Goal: Task Accomplishment & Management: Manage account settings

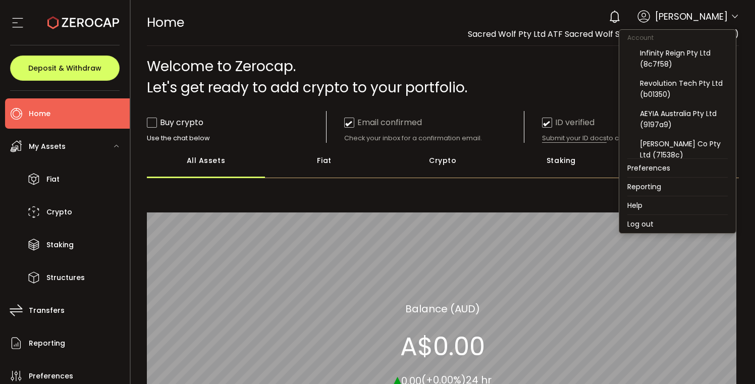
click at [731, 18] on icon at bounding box center [735, 17] width 8 height 8
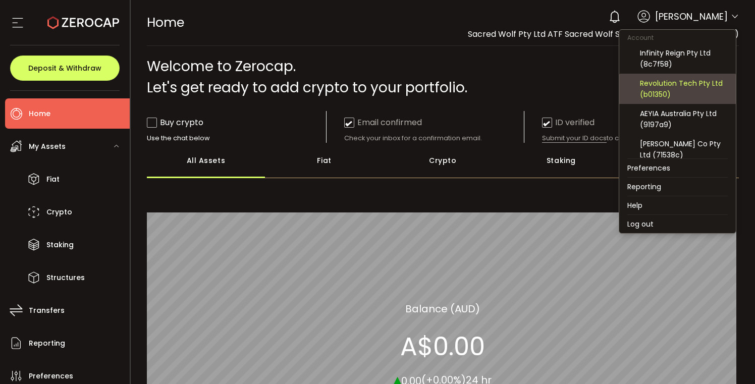
click at [693, 79] on div "Revolution Tech Pty Ltd (b01350)" at bounding box center [684, 89] width 88 height 22
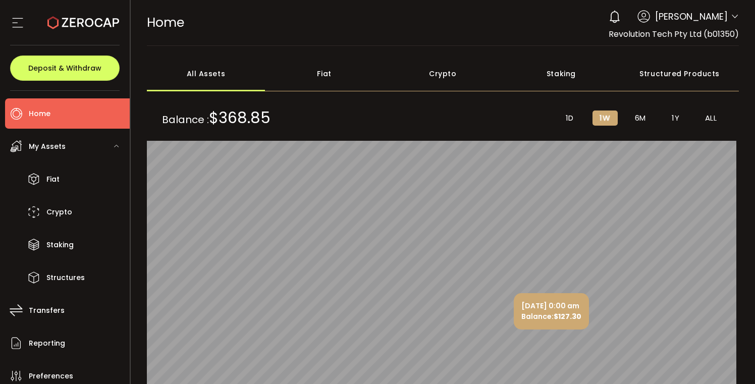
scroll to position [113, 0]
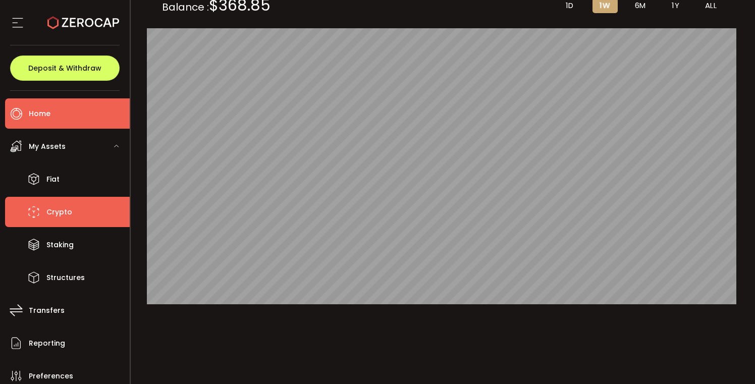
click at [75, 210] on li "Crypto" at bounding box center [67, 212] width 125 height 30
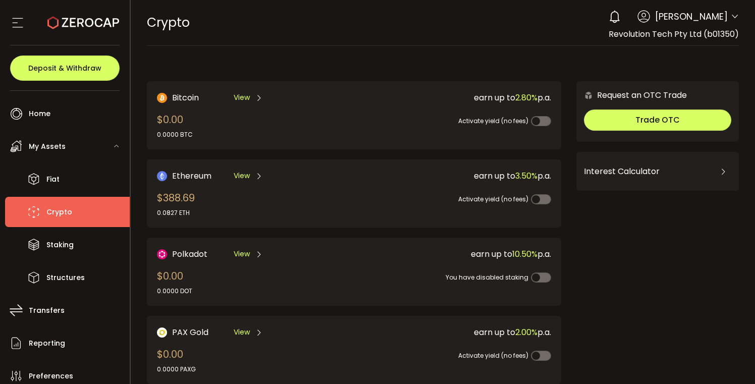
click at [257, 179] on div "View" at bounding box center [248, 176] width 29 height 13
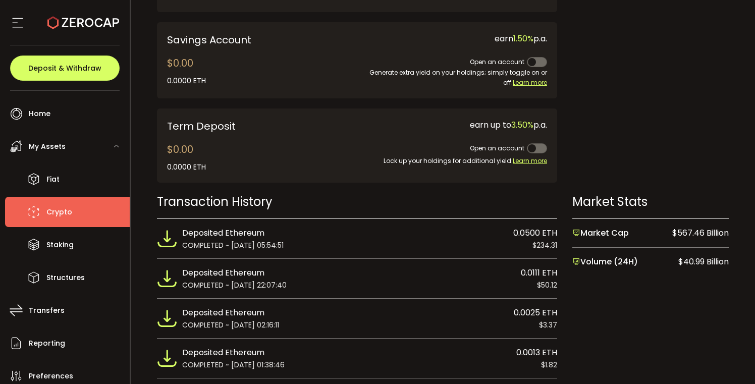
scroll to position [526, 0]
